Goal: Transaction & Acquisition: Purchase product/service

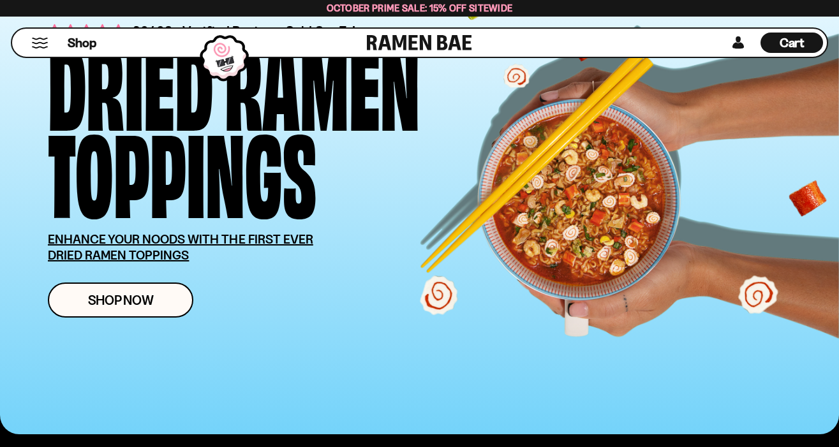
scroll to position [113, 0]
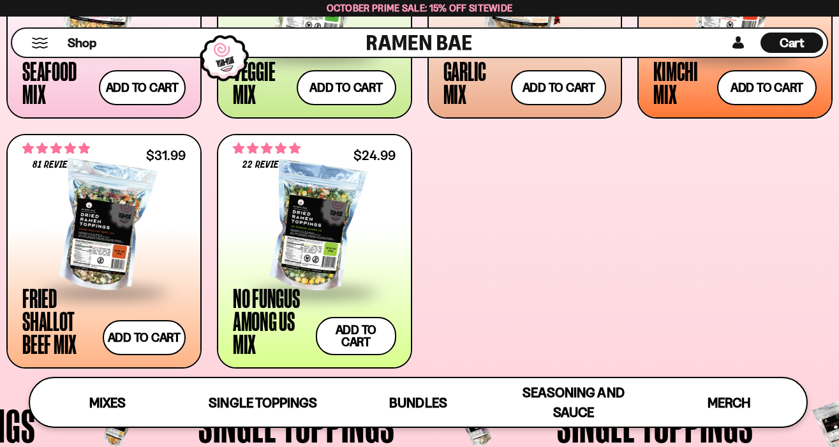
scroll to position [660, 0]
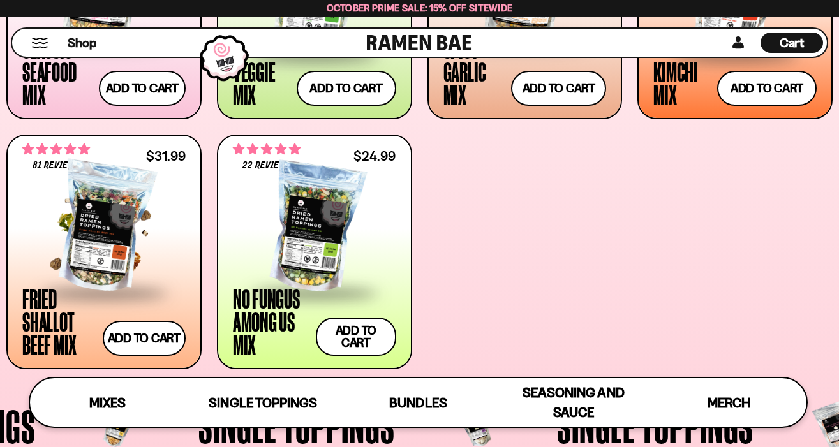
click at [107, 259] on div at bounding box center [103, 228] width 163 height 128
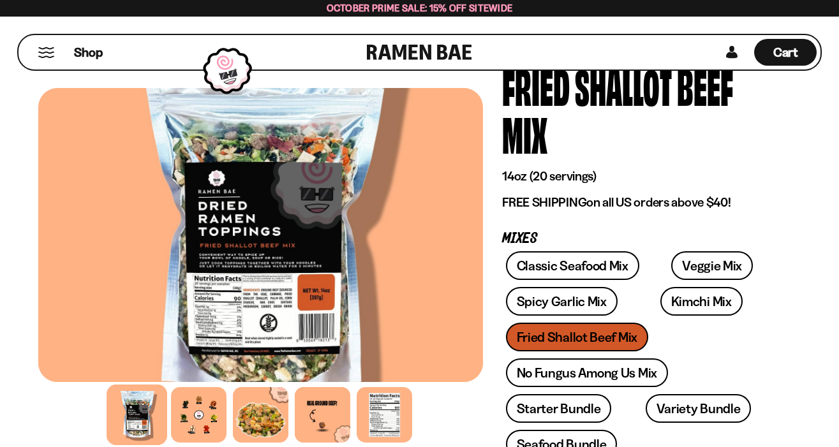
scroll to position [92, 0]
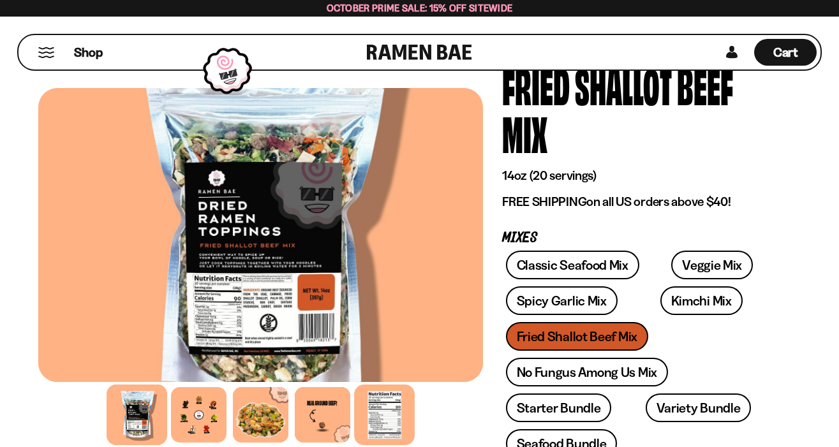
click at [389, 415] on div at bounding box center [384, 415] width 61 height 61
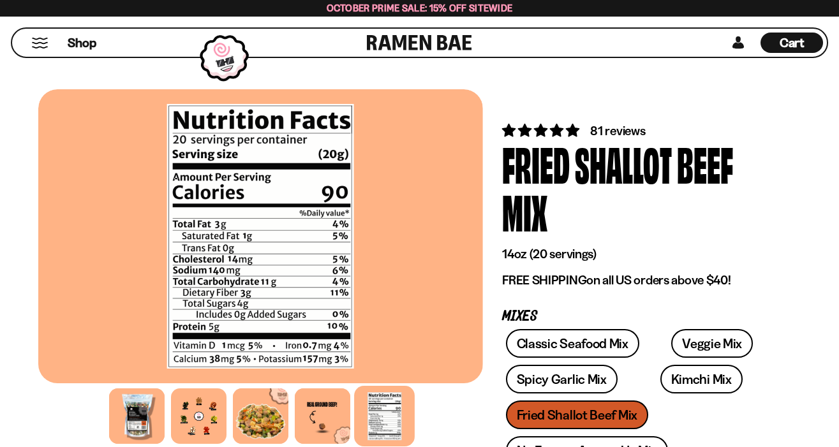
scroll to position [0, 0]
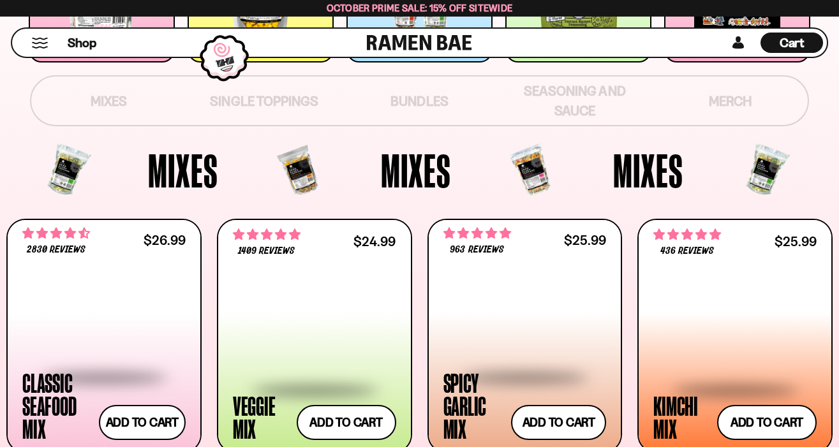
scroll to position [429, 0]
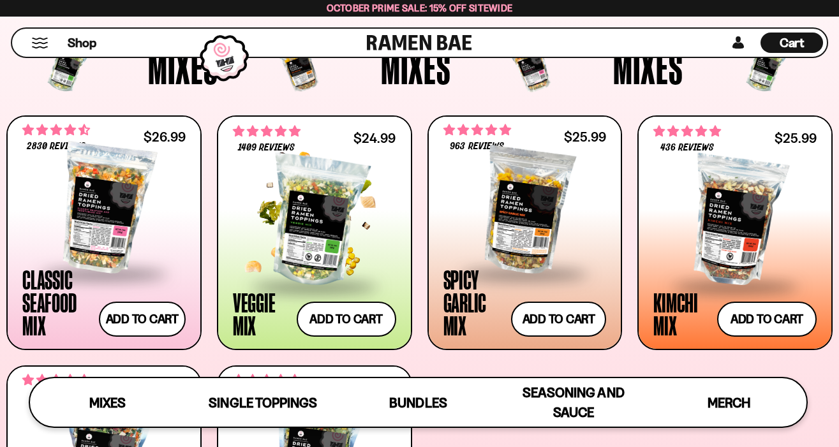
click at [299, 285] on span at bounding box center [315, 287] width 156 height 45
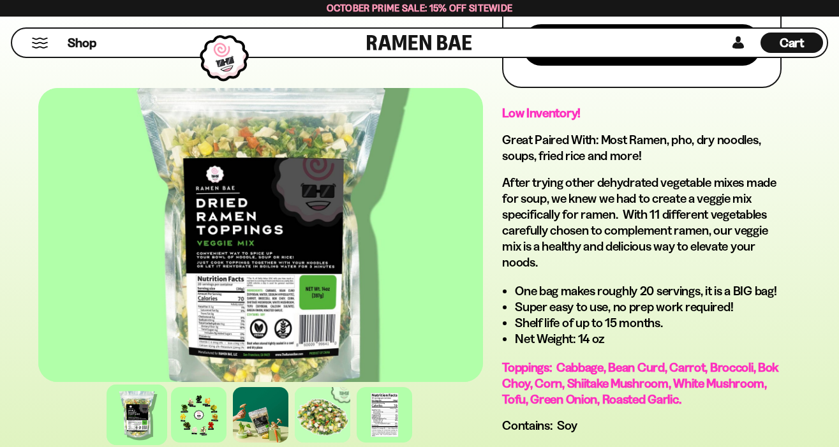
scroll to position [814, 0]
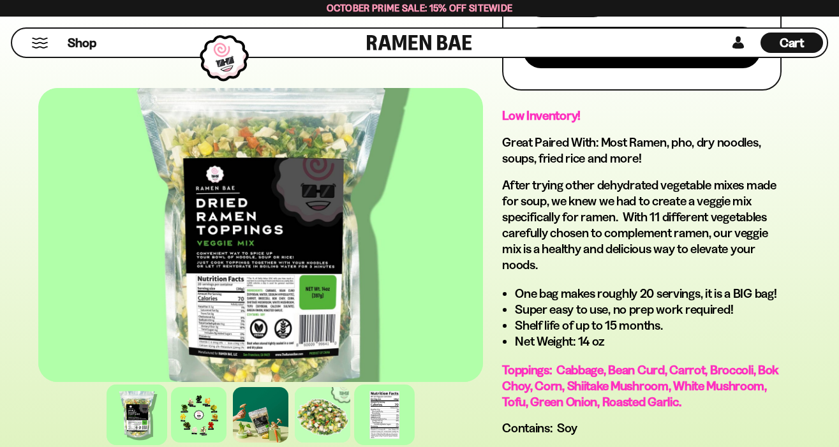
click at [378, 433] on div at bounding box center [384, 415] width 61 height 61
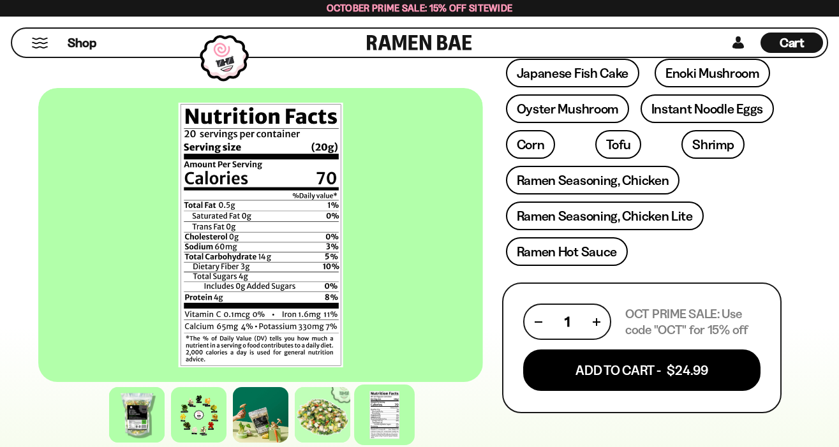
scroll to position [489, 0]
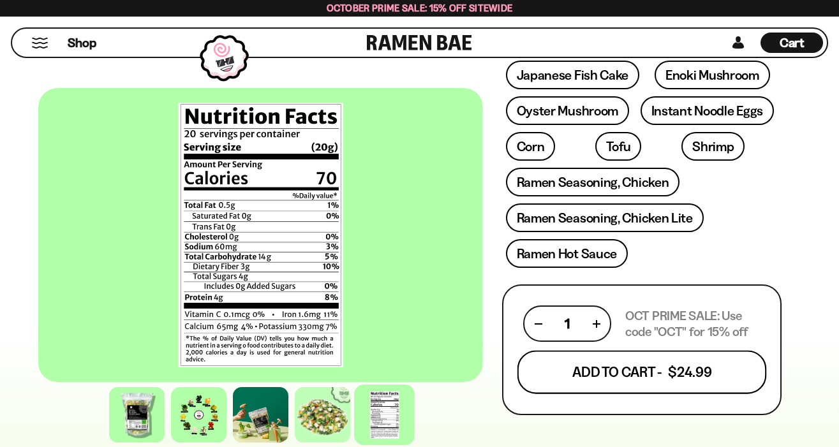
click at [552, 351] on button "Add To Cart - $24.99" at bounding box center [641, 372] width 249 height 43
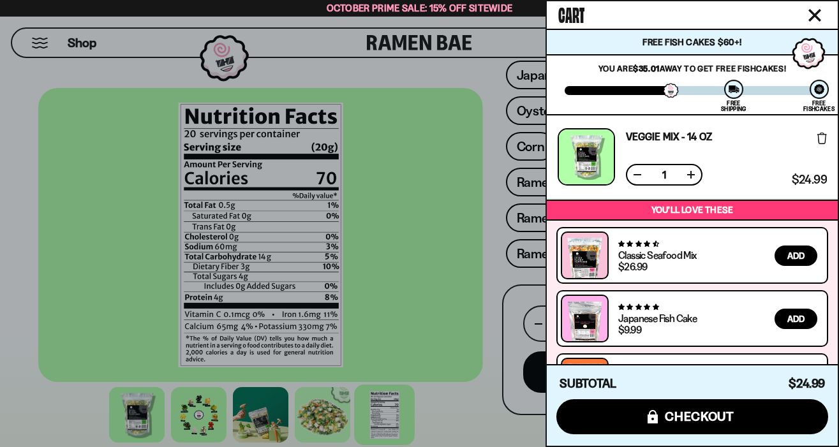
click at [489, 179] on div at bounding box center [419, 223] width 839 height 447
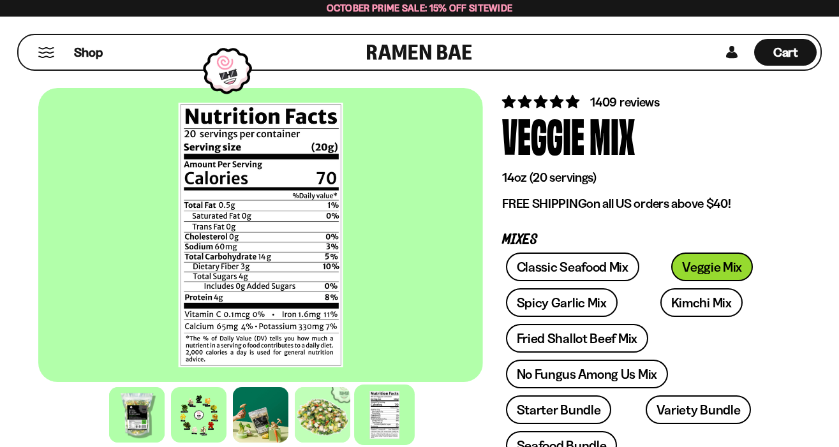
scroll to position [26, 0]
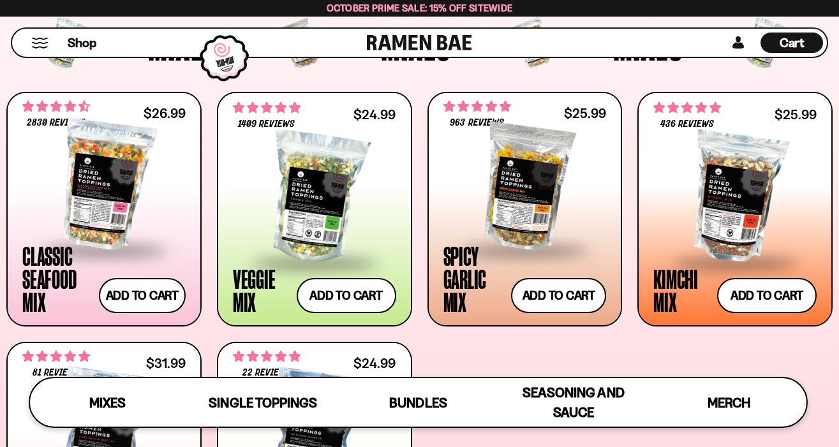
scroll to position [456, 0]
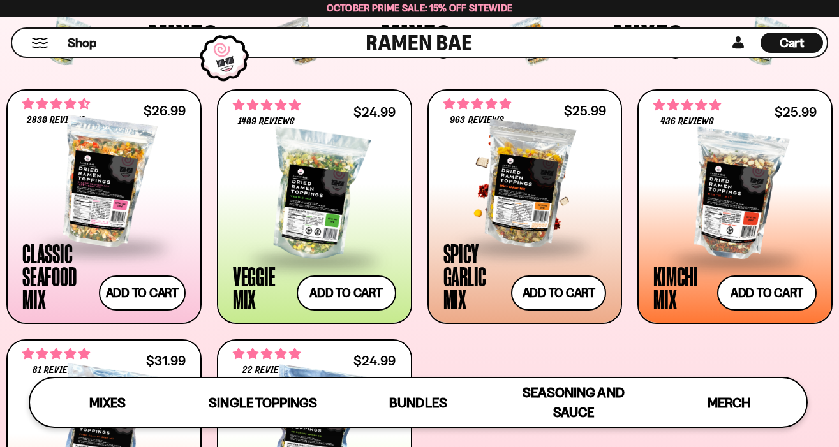
click at [500, 234] on span at bounding box center [525, 248] width 156 height 45
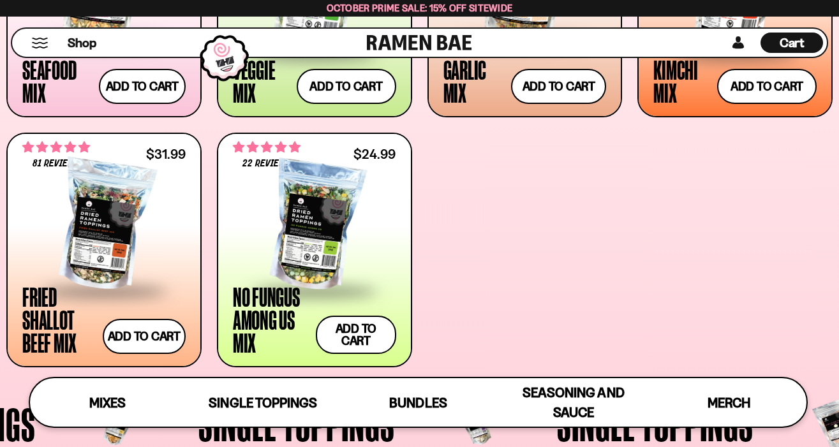
scroll to position [666, 0]
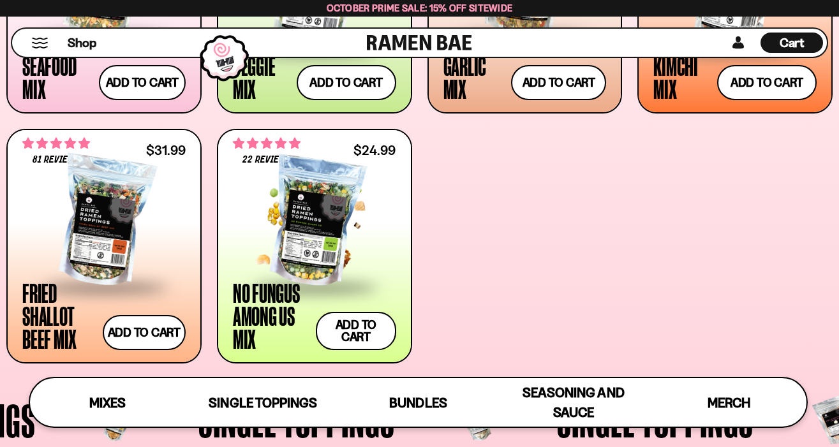
click at [331, 289] on span at bounding box center [315, 287] width 156 height 45
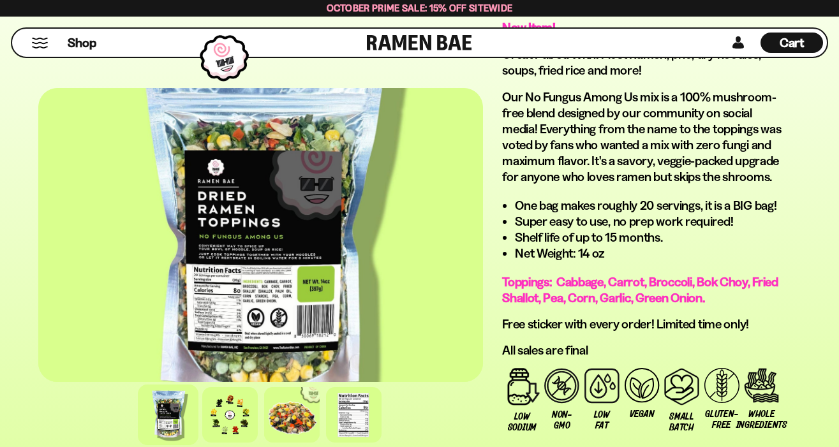
scroll to position [902, 0]
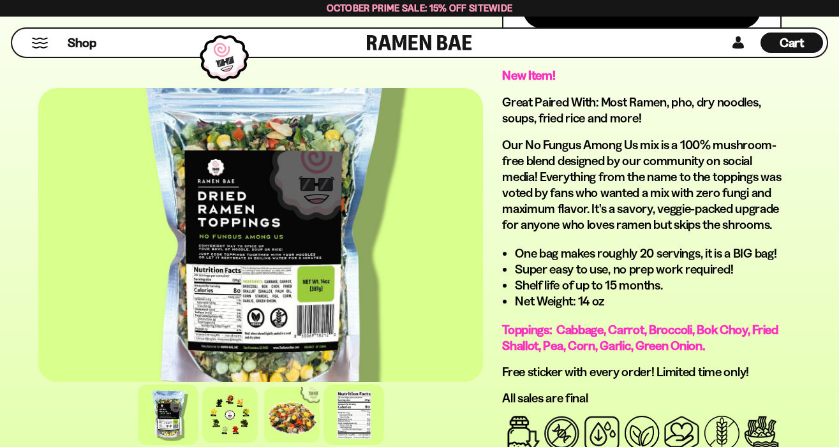
click at [366, 402] on div at bounding box center [354, 415] width 61 height 61
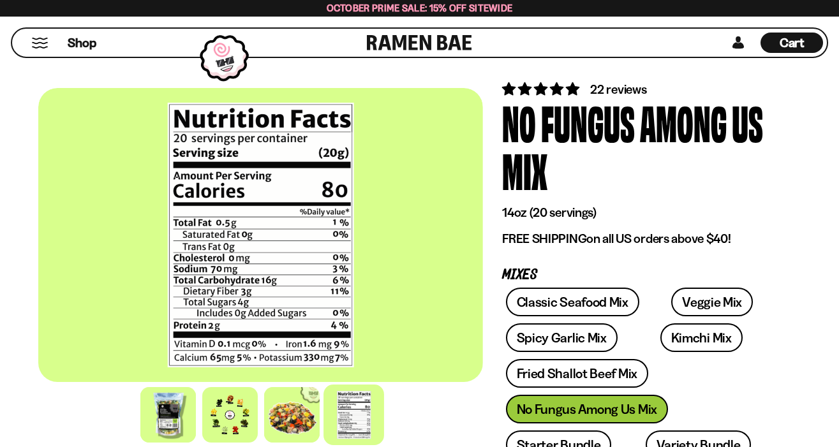
scroll to position [0, 0]
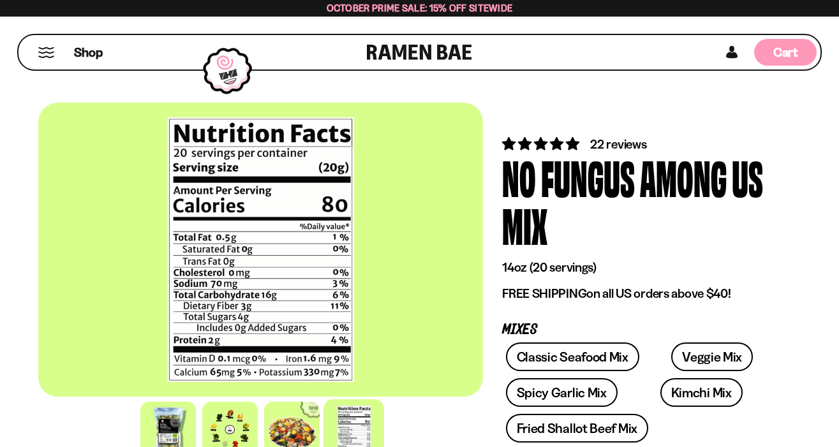
click at [791, 57] on span "Cart" at bounding box center [785, 52] width 25 height 15
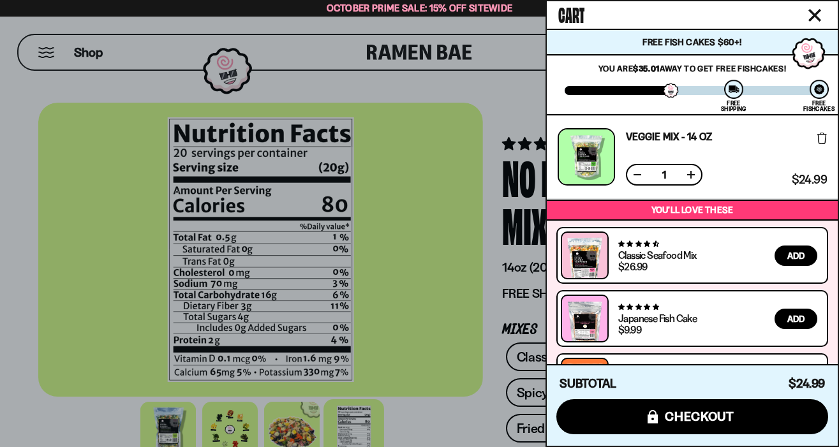
click at [690, 173] on button at bounding box center [691, 174] width 13 height 13
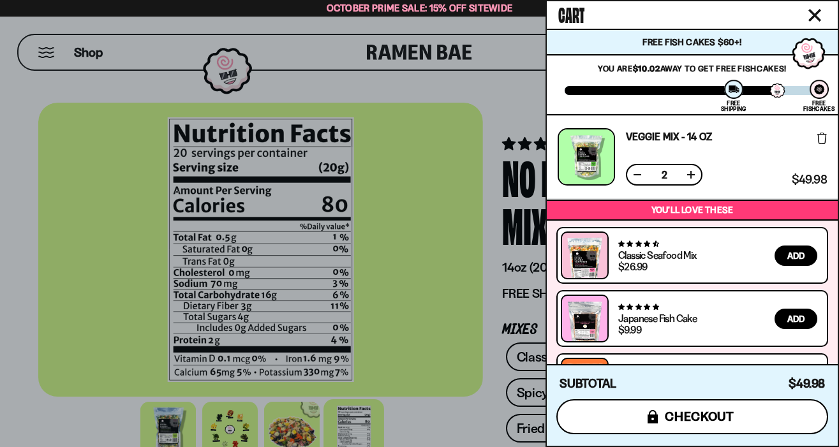
click at [694, 419] on span "checkout" at bounding box center [700, 417] width 70 height 14
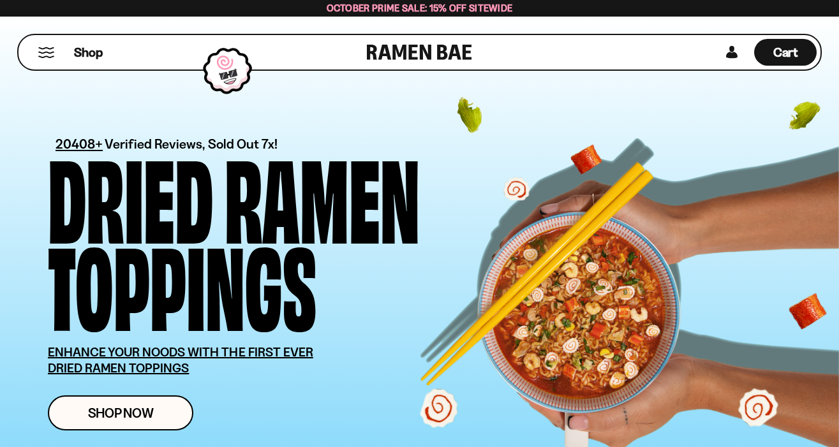
click at [47, 50] on button "Mobile Menu Trigger" at bounding box center [46, 52] width 17 height 11
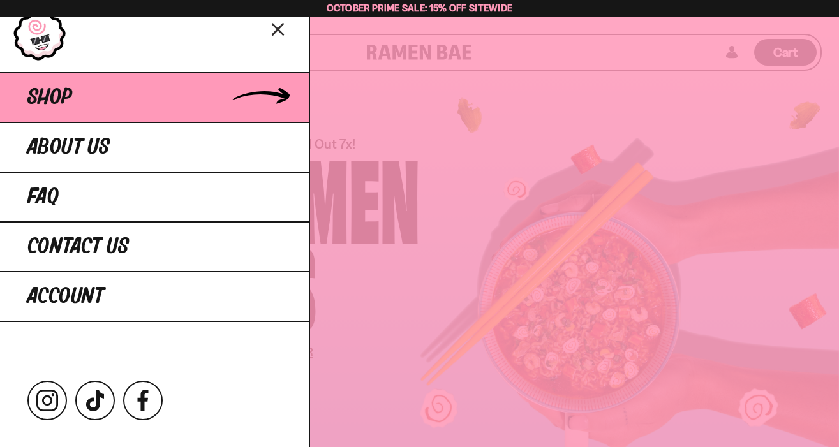
click at [68, 104] on span "Shop" at bounding box center [49, 97] width 45 height 23
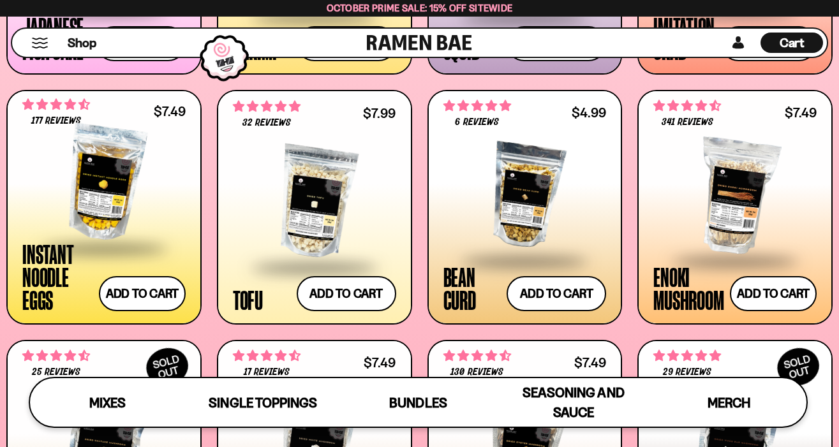
scroll to position [1298, 0]
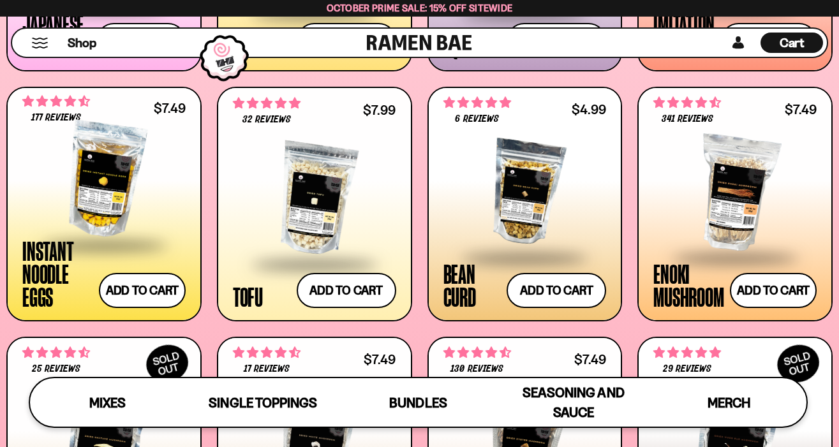
click at [125, 258] on span at bounding box center [104, 245] width 156 height 45
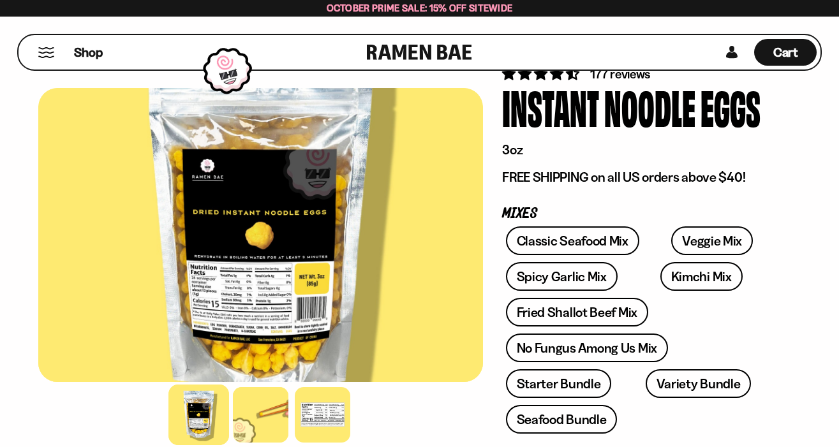
scroll to position [94, 0]
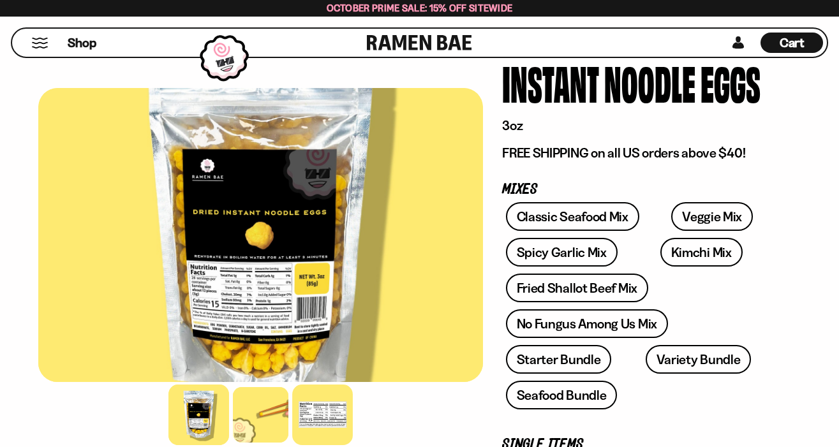
click at [316, 404] on div at bounding box center [322, 415] width 61 height 61
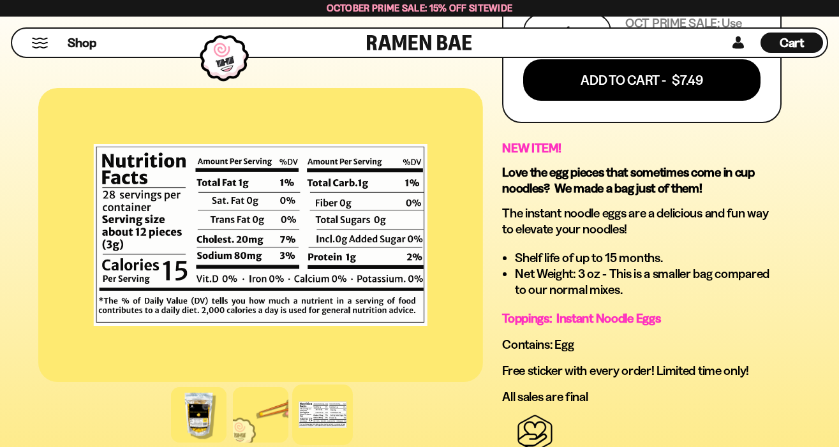
scroll to position [785, 0]
